Goal: Information Seeking & Learning: Understand process/instructions

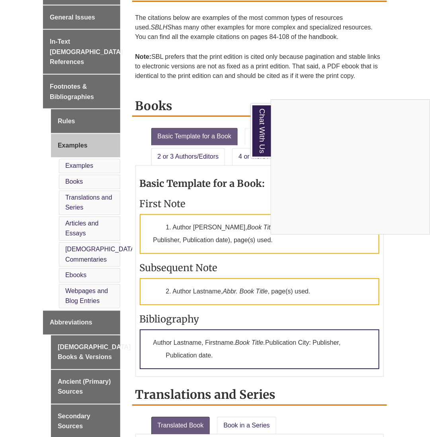
scroll to position [242, 0]
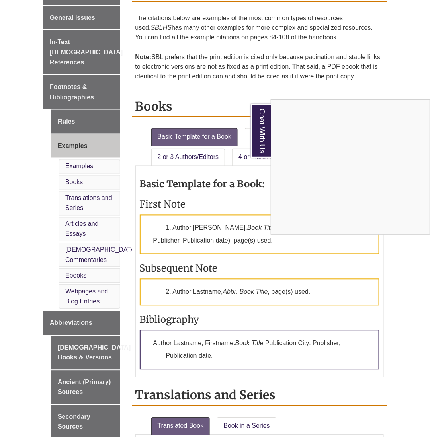
click at [77, 218] on div "Chat With Us" at bounding box center [215, 218] width 430 height 437
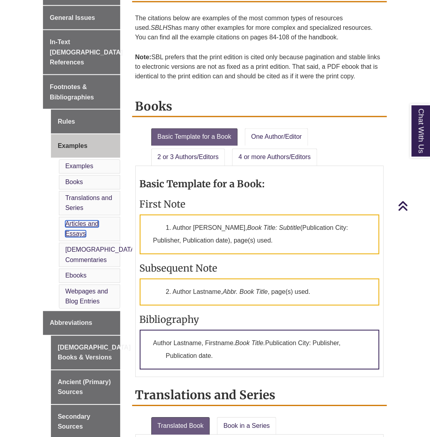
click at [77, 221] on link "Articles and Essays" at bounding box center [81, 229] width 33 height 17
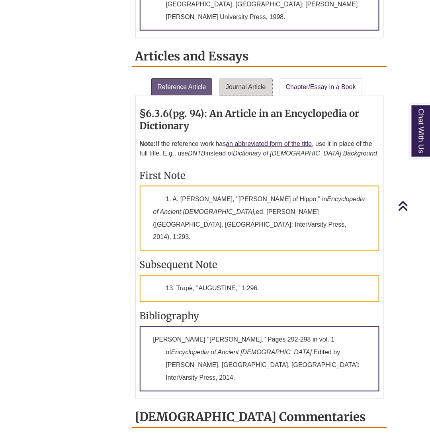
click at [254, 78] on link "Journal Article" at bounding box center [245, 87] width 53 height 18
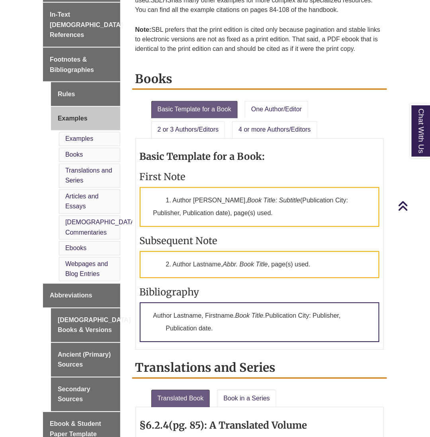
scroll to position [271, 0]
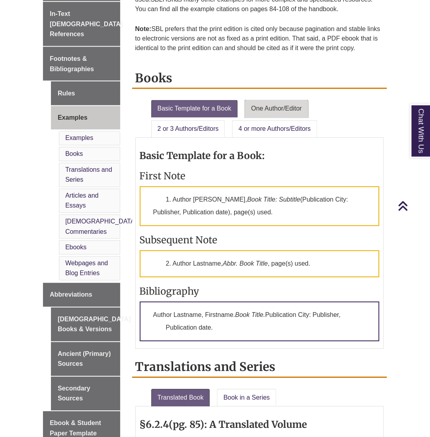
click at [292, 113] on link "One Author/Editor" at bounding box center [276, 109] width 63 height 18
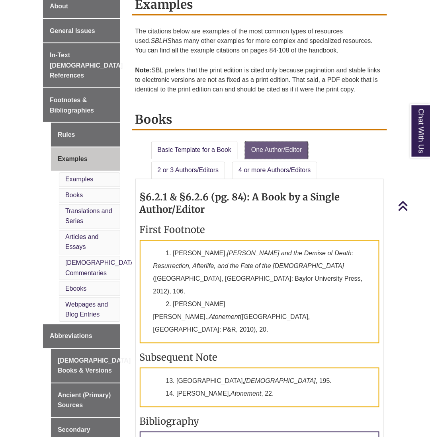
scroll to position [220, 0]
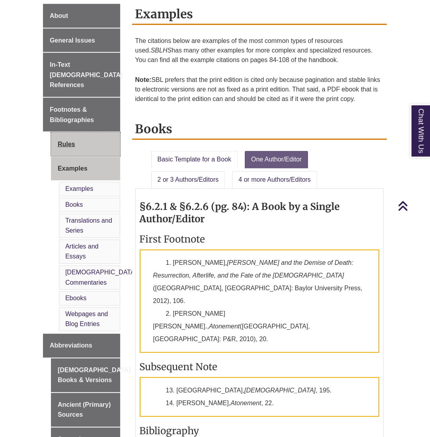
click at [69, 133] on link "Rules" at bounding box center [85, 145] width 69 height 24
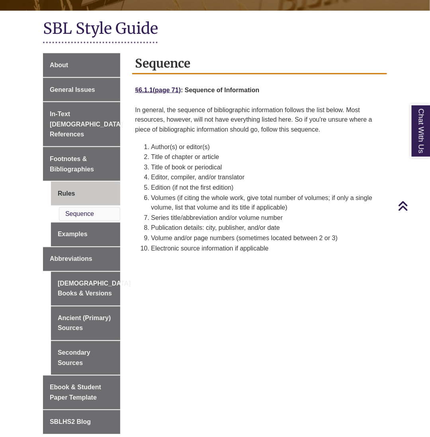
scroll to position [170, 0]
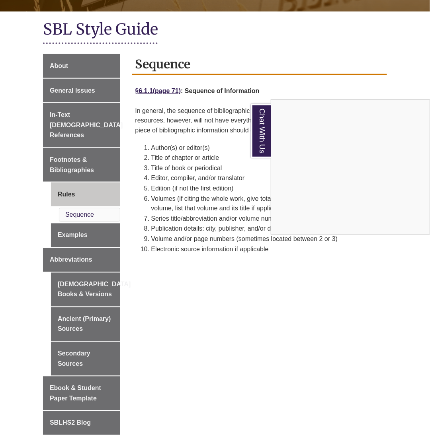
click at [224, 238] on div "Chat With Us" at bounding box center [215, 218] width 430 height 437
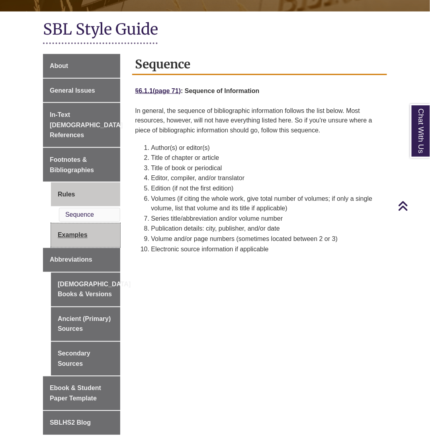
click at [84, 225] on link "Examples" at bounding box center [85, 236] width 69 height 24
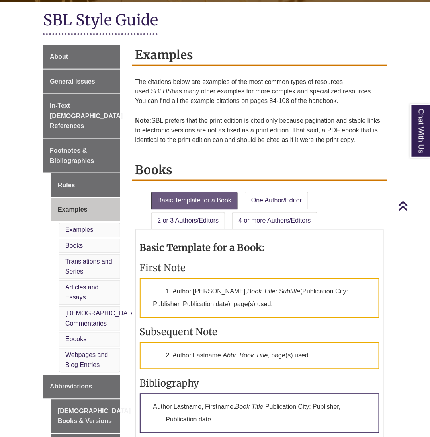
scroll to position [183, 0]
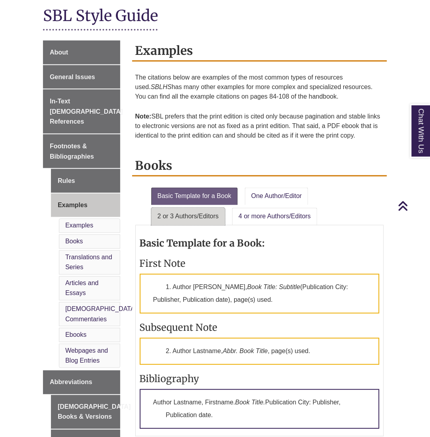
click at [206, 218] on link "2 or 3 Authors/Editors" at bounding box center [188, 217] width 74 height 18
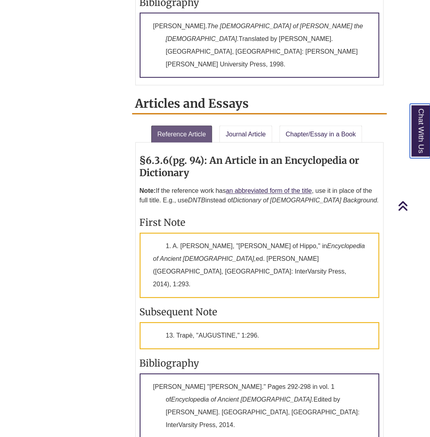
scroll to position [982, 0]
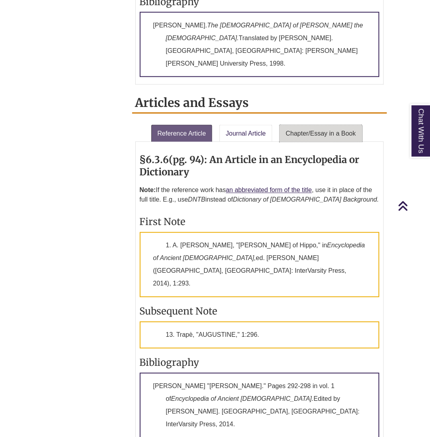
click at [311, 125] on link "Chapter/Essay in a Book" at bounding box center [320, 134] width 83 height 18
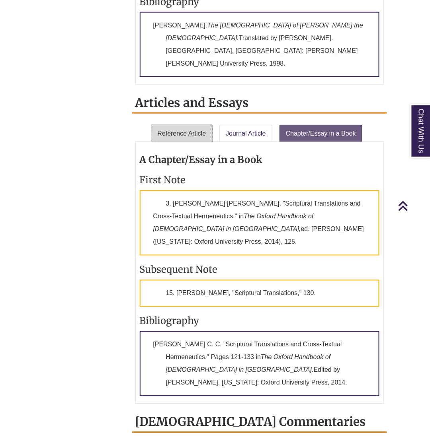
click at [194, 125] on link "Reference Article" at bounding box center [181, 134] width 61 height 18
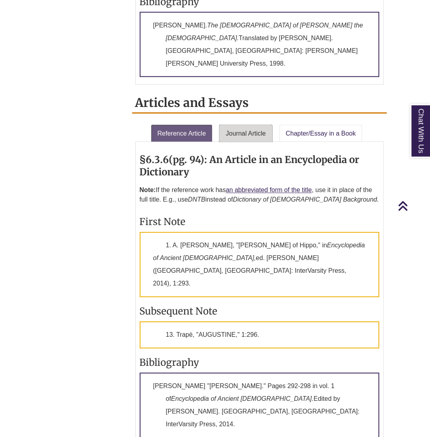
click at [235, 125] on link "Journal Article" at bounding box center [245, 134] width 53 height 18
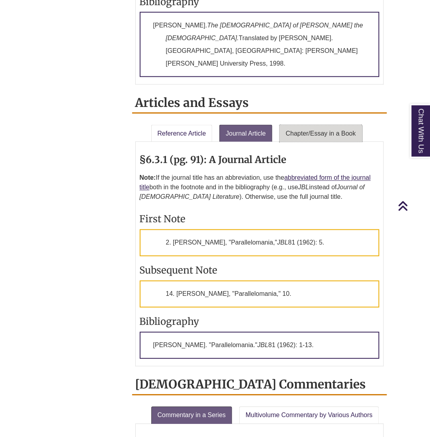
click at [306, 125] on link "Chapter/Essay in a Book" at bounding box center [320, 134] width 83 height 18
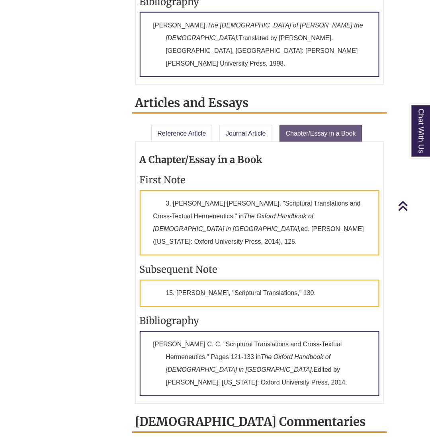
click at [62, 160] on div "About General Issues In-Text [DEMOGRAPHIC_DATA] References Footnotes & Bibliogr…" at bounding box center [215, 333] width 356 height 2184
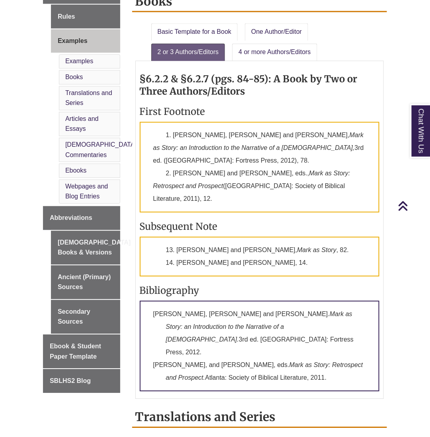
scroll to position [349, 0]
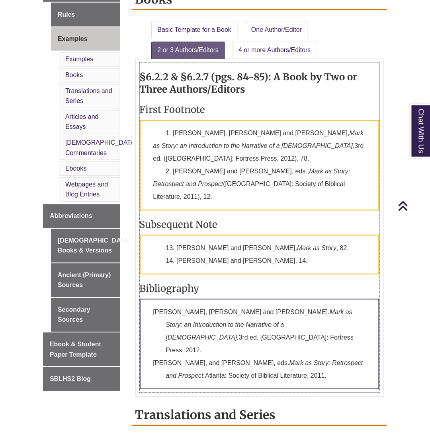
click at [299, 219] on h3 "Subsequent Note" at bounding box center [260, 225] width 240 height 12
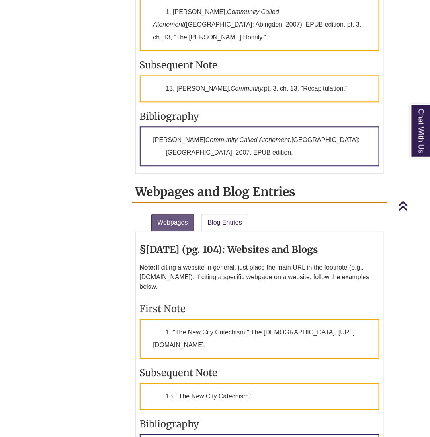
scroll to position [1918, 0]
